Goal: Information Seeking & Learning: Learn about a topic

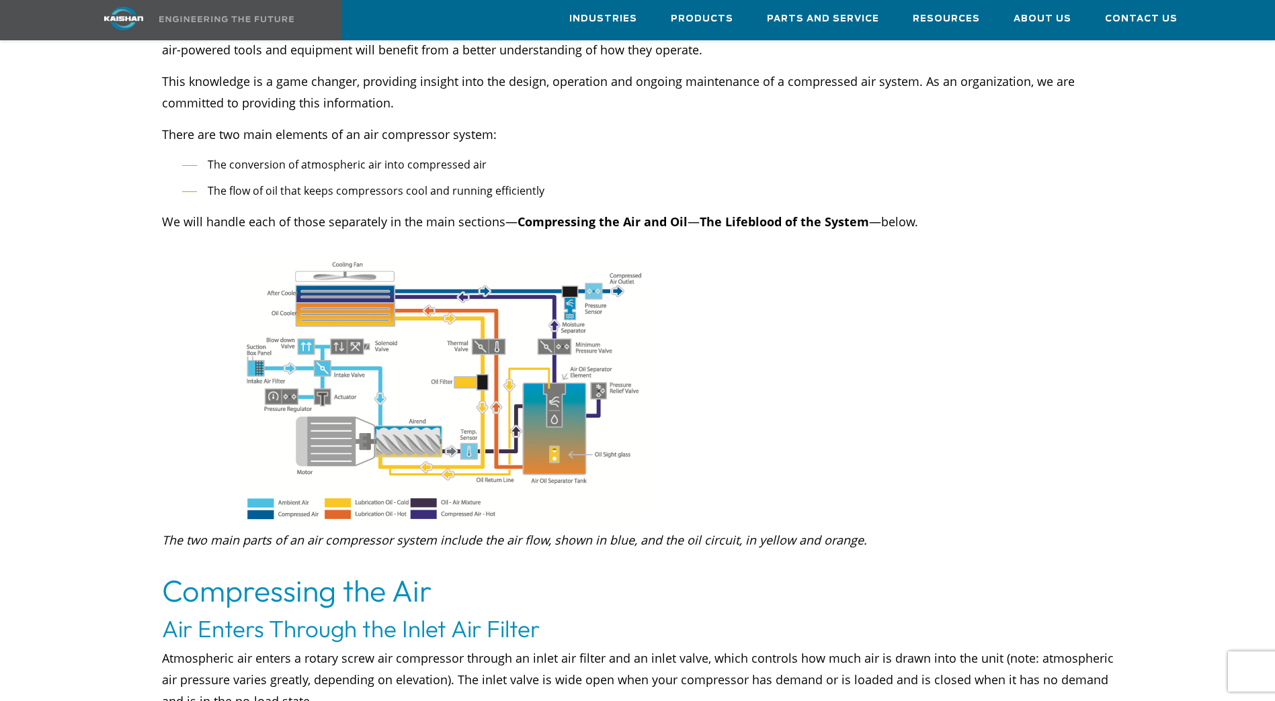
scroll to position [470, 0]
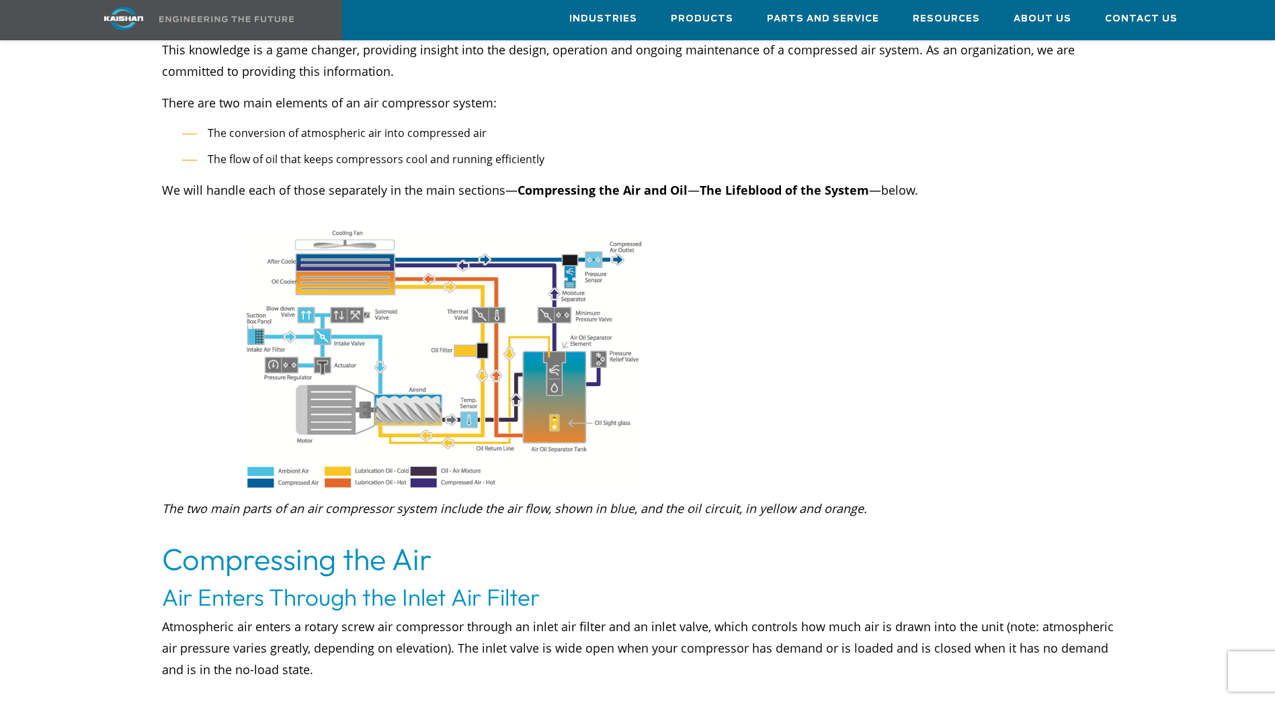
click at [544, 356] on img at bounding box center [444, 361] width 403 height 267
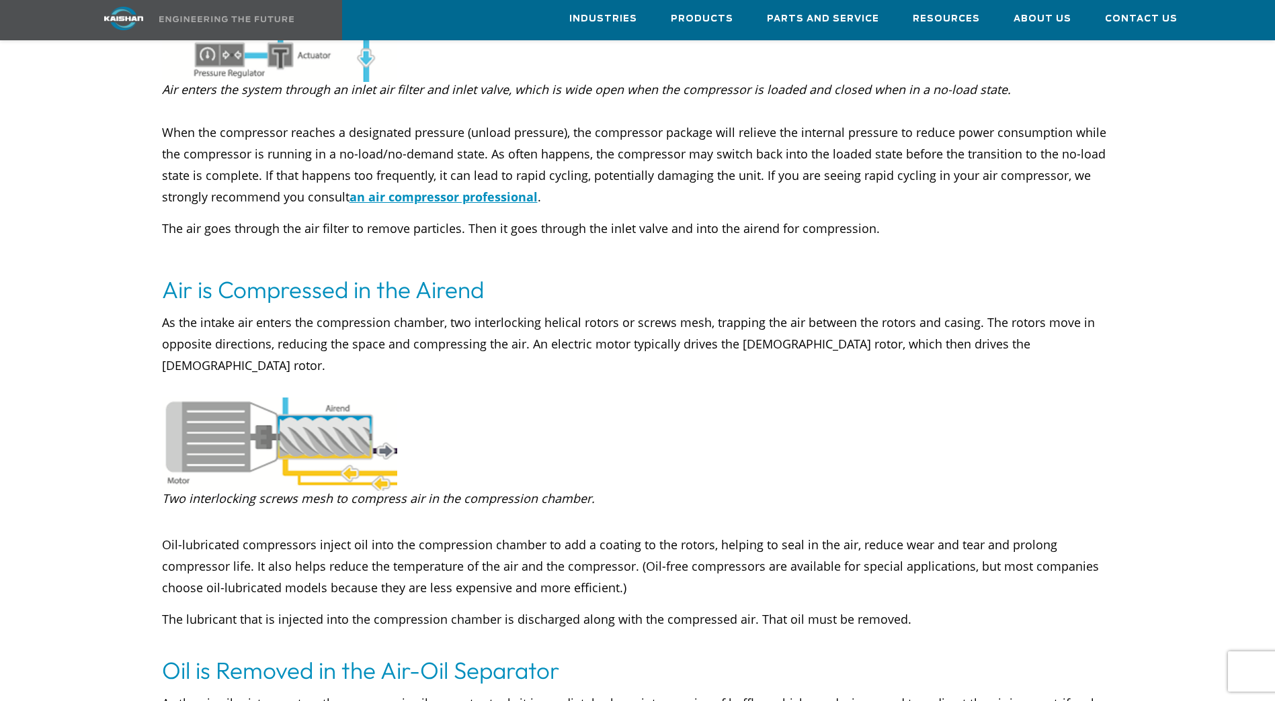
scroll to position [1209, 0]
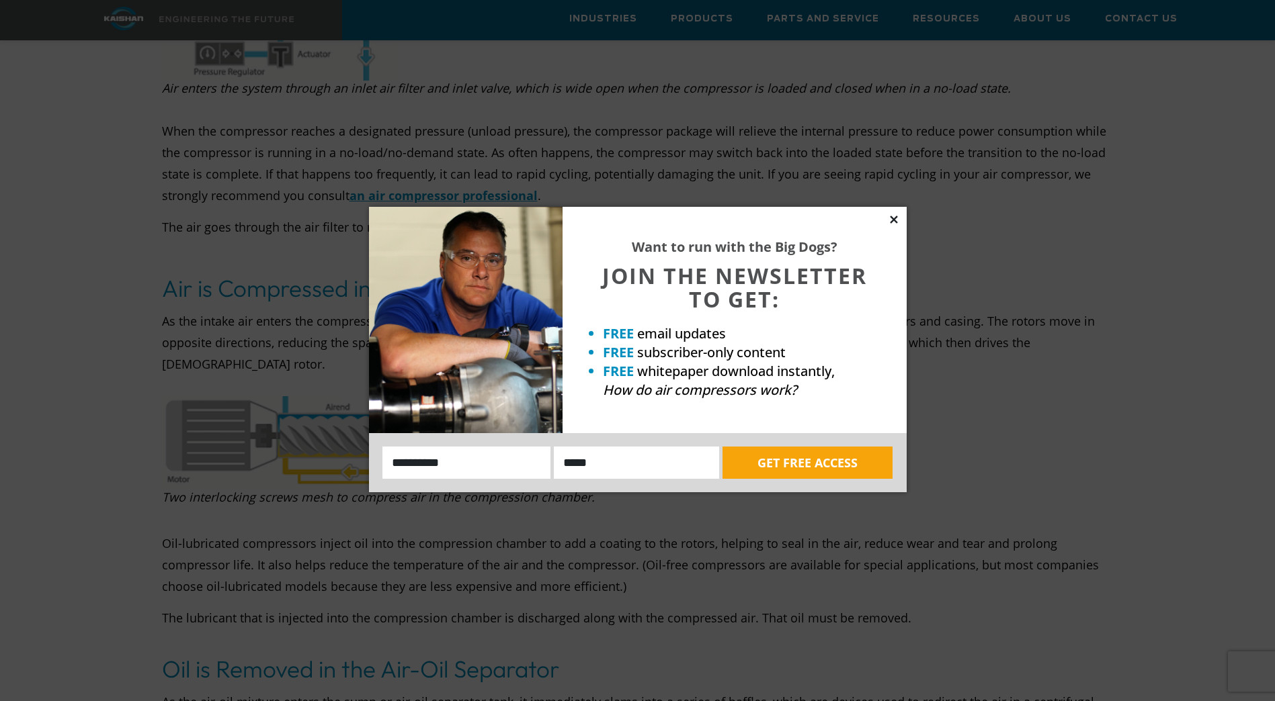
click at [890, 217] on icon at bounding box center [894, 220] width 12 height 12
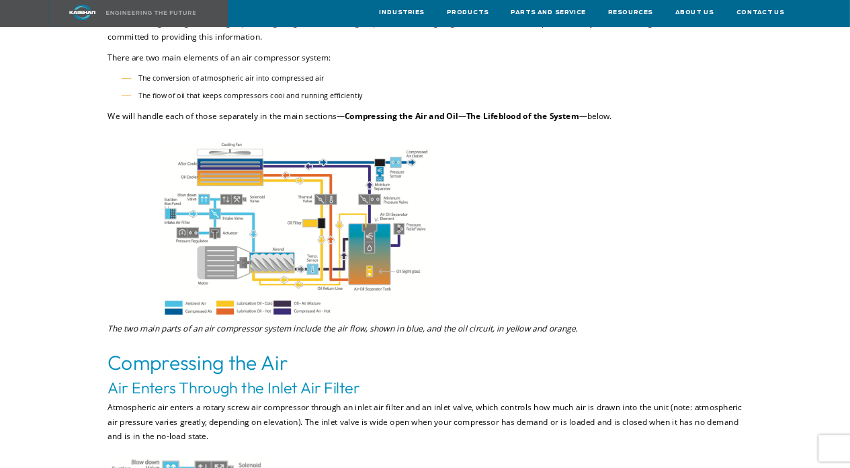
scroll to position [470, 0]
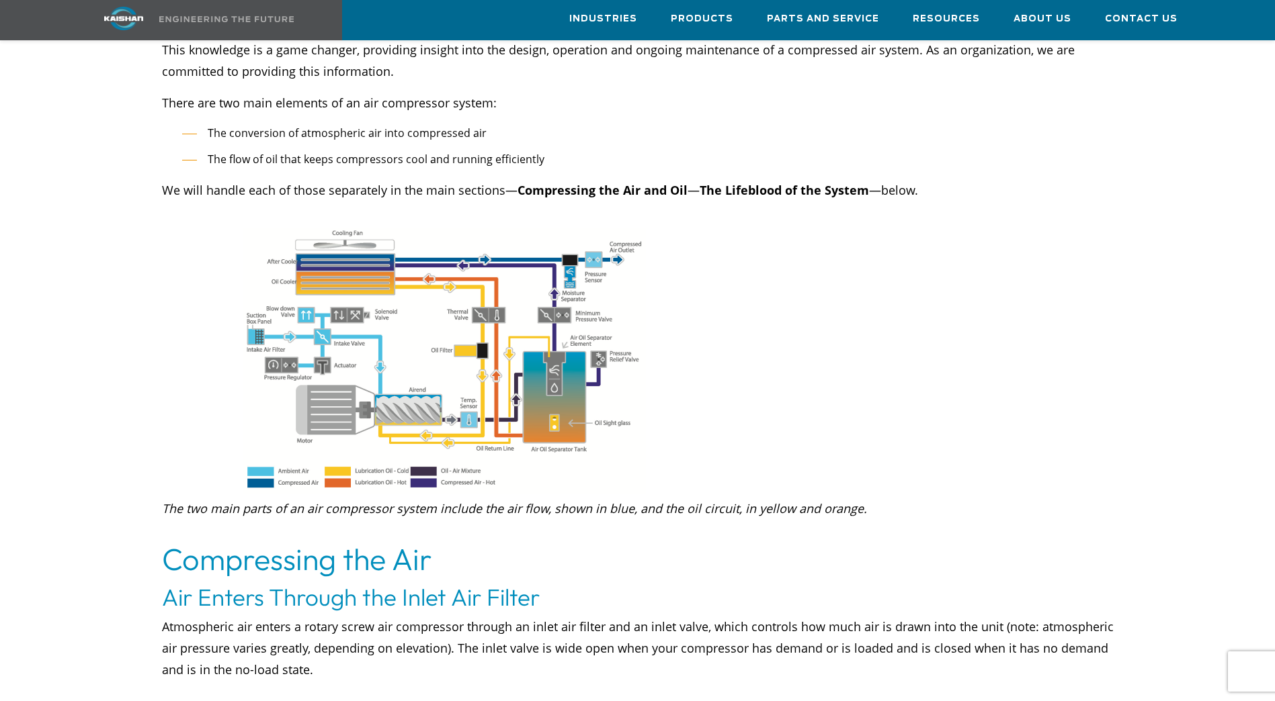
click at [456, 337] on img at bounding box center [444, 361] width 403 height 267
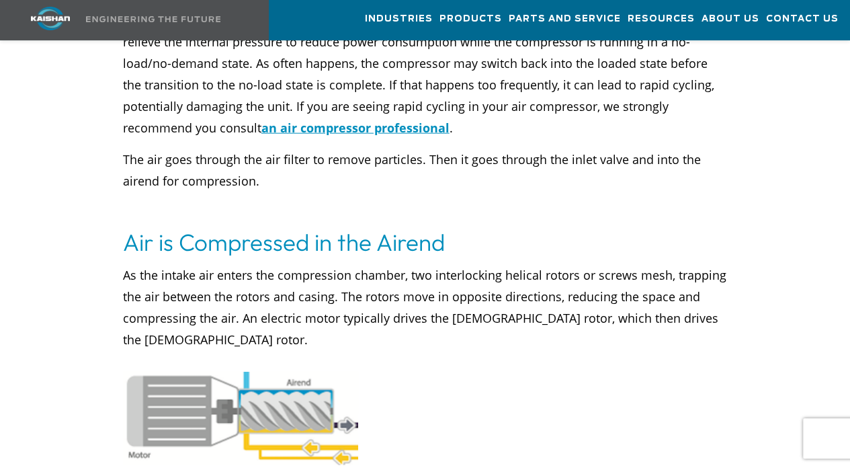
scroll to position [1500, 0]
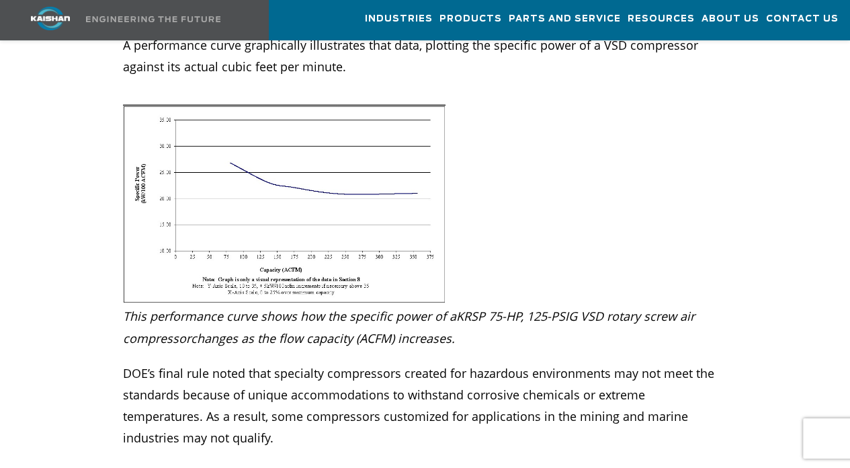
scroll to position [3449, 0]
